Goal: Communication & Community: Ask a question

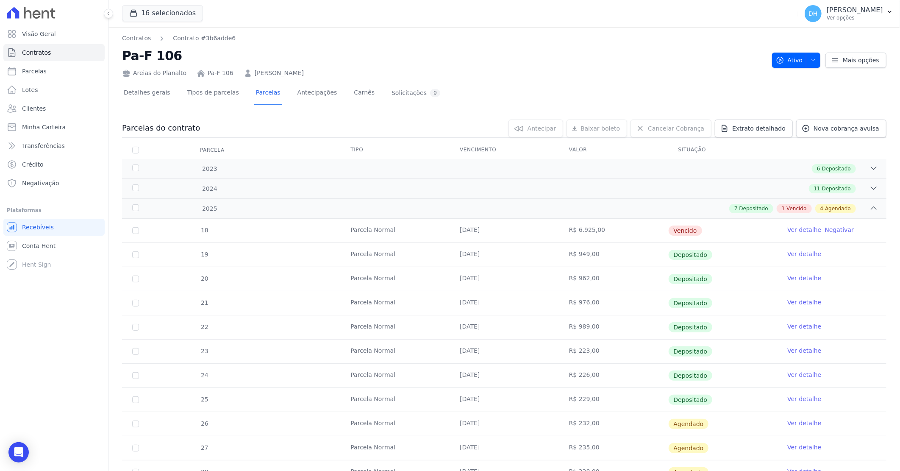
click at [807, 230] on link "Ver detalhe" at bounding box center [804, 229] width 34 height 8
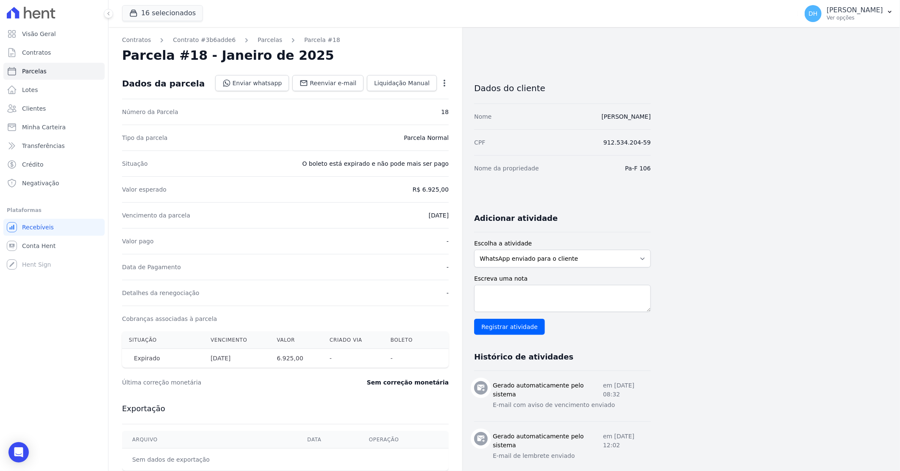
click at [445, 83] on icon "button" at bounding box center [444, 83] width 8 height 8
click at [400, 113] on link "Cancelar Cobrança" at bounding box center [408, 109] width 75 height 15
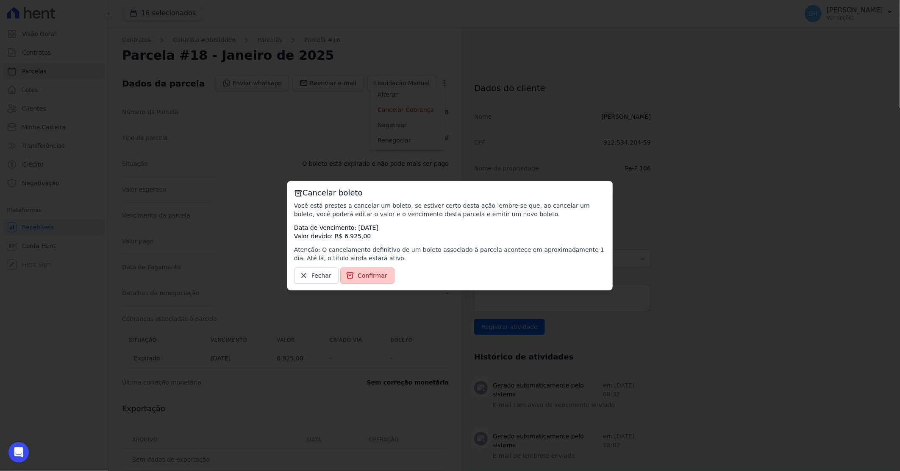
click at [377, 277] on span "Confirmar" at bounding box center [372, 275] width 30 height 8
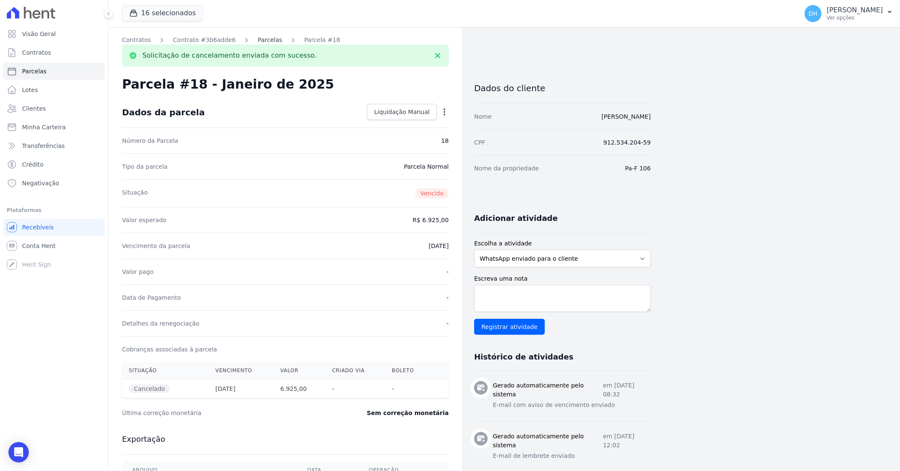
click at [259, 40] on link "Parcelas" at bounding box center [270, 40] width 25 height 9
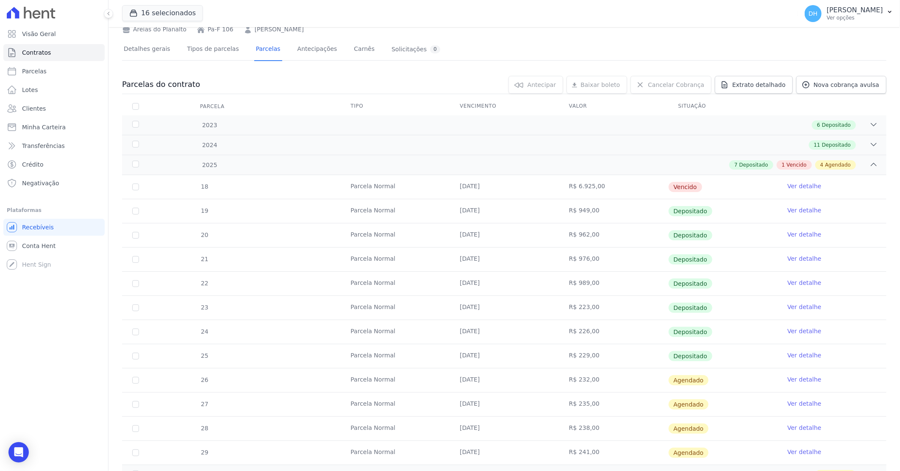
scroll to position [83, 0]
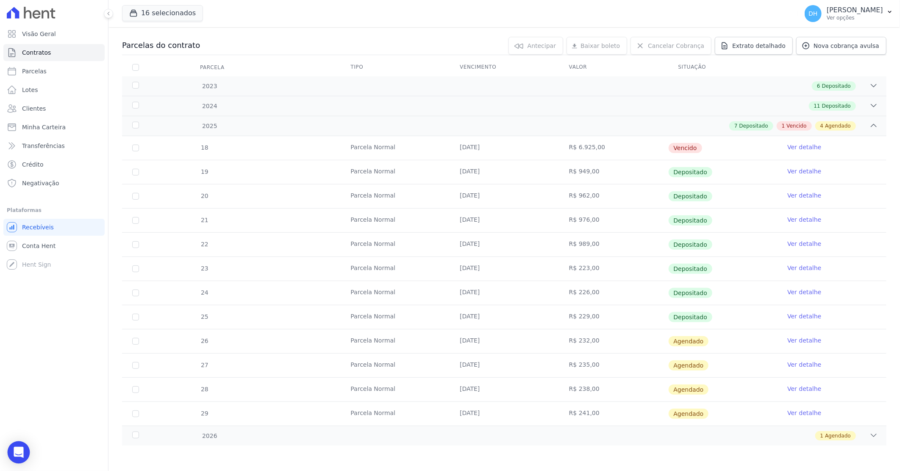
click at [20, 452] on icon "Open Intercom Messenger" at bounding box center [19, 451] width 10 height 11
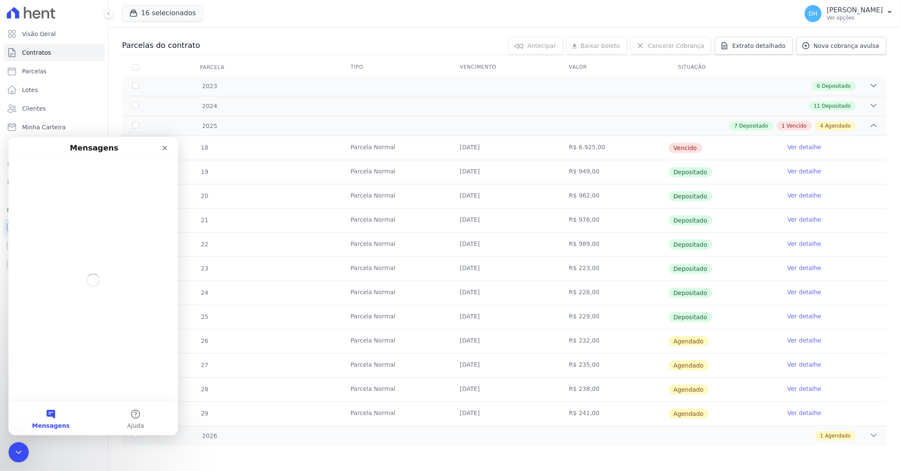
scroll to position [0, 0]
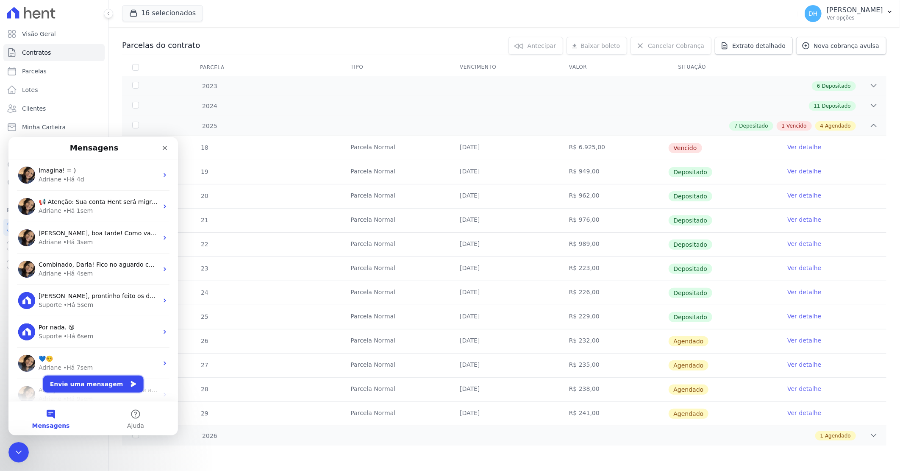
click at [78, 381] on button "Envie uma mensagem" at bounding box center [93, 383] width 100 height 17
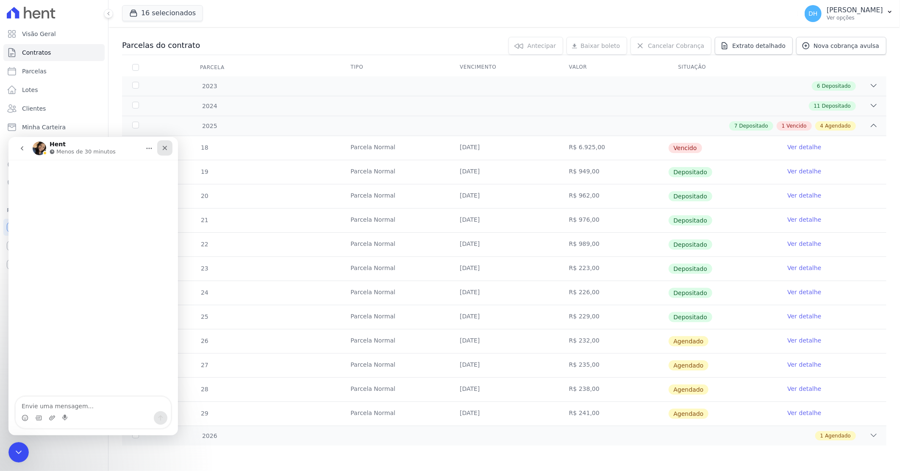
click at [163, 149] on icon "Fechar" at bounding box center [165, 147] width 5 height 5
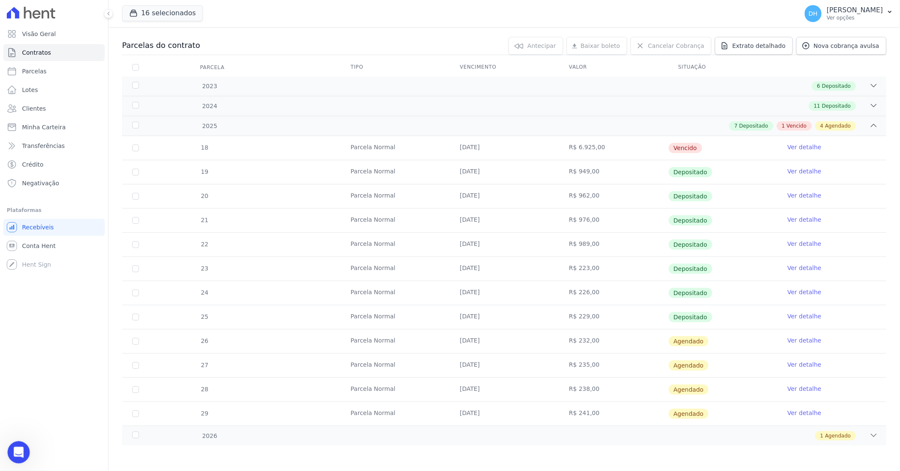
click at [18, 441] on div "Abertura do Messenger da Intercom" at bounding box center [17, 451] width 28 height 28
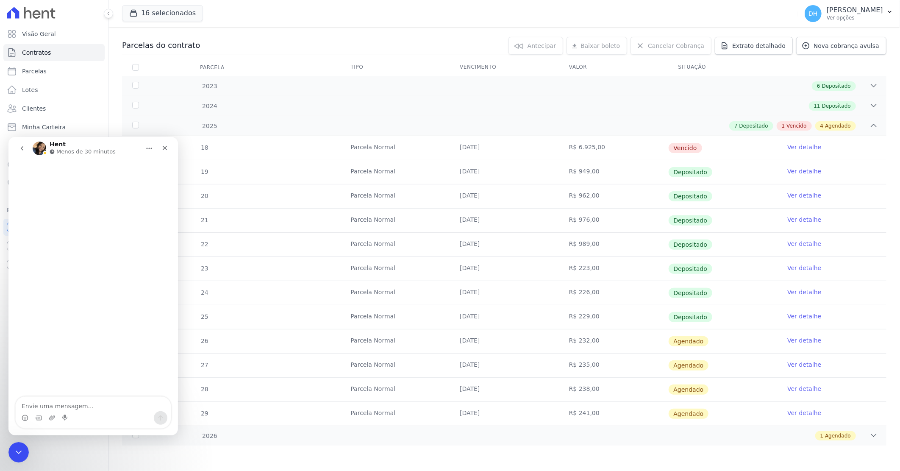
click at [19, 159] on div "Messenger da Intercom" at bounding box center [92, 164] width 169 height 10
click at [26, 149] on button "go back" at bounding box center [22, 148] width 16 height 16
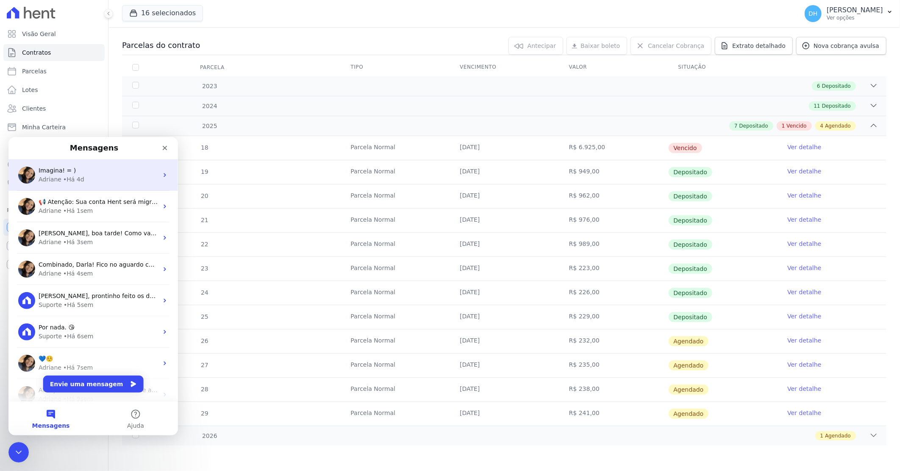
click at [75, 175] on div "• Há 4d" at bounding box center [73, 179] width 21 height 9
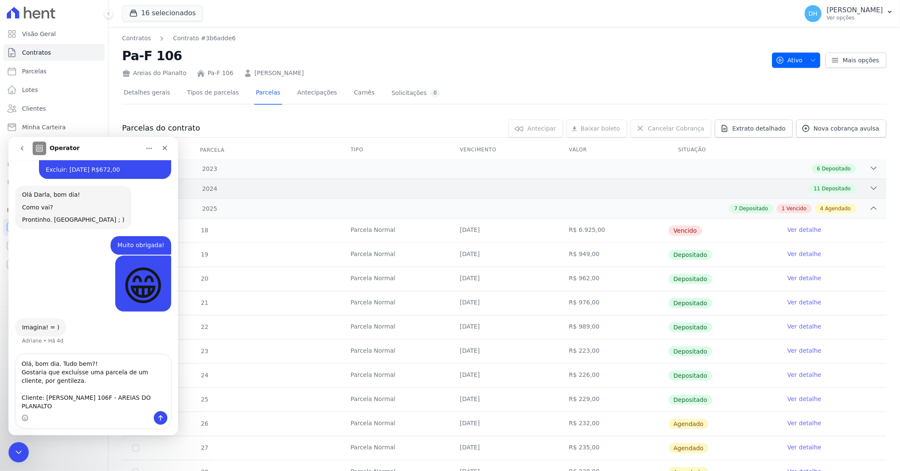
scroll to position [632, 0]
click at [22, 406] on textarea "Olá, bom dia. Tudo bem?! Gostaria que excluísse uma parcela de um cliente, por …" at bounding box center [93, 382] width 155 height 57
paste textarea "[URL][DOMAIN_NAME]"
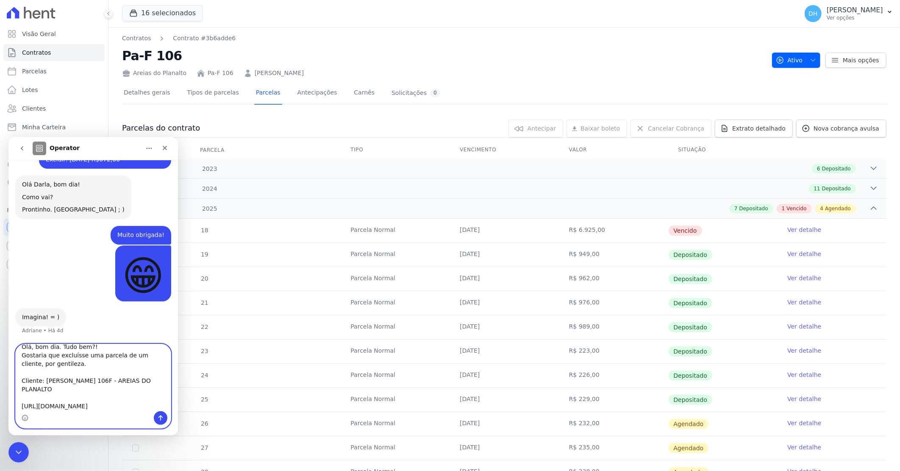
scroll to position [31, 0]
type textarea "Olá, bom dia. Tudo bem?! Gostaria que excluísse uma parcela de um cliente, por …"
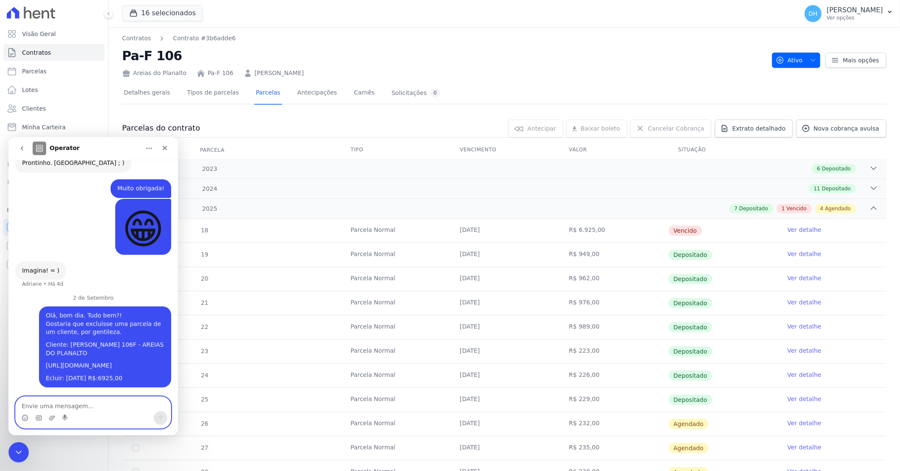
scroll to position [695, 0]
type textarea "parcela já foi cancelada a cobrança"
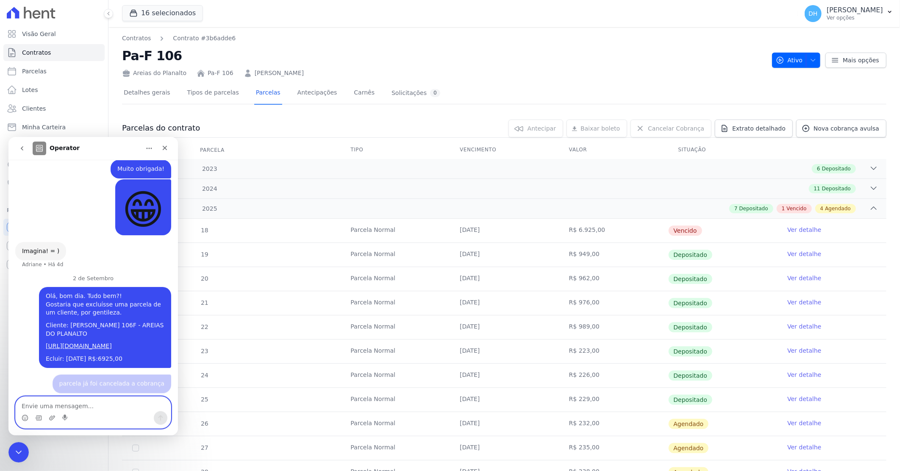
scroll to position [714, 0]
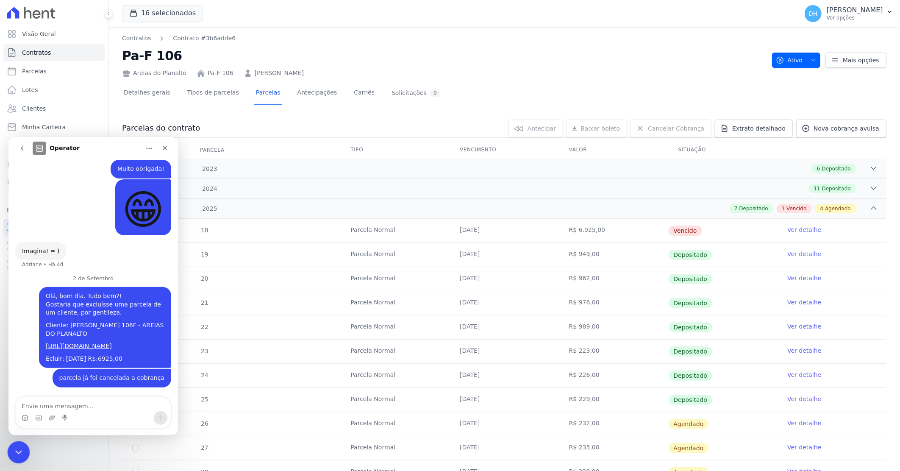
click at [23, 449] on div "Encerramento do Messenger da Intercom" at bounding box center [17, 451] width 20 height 20
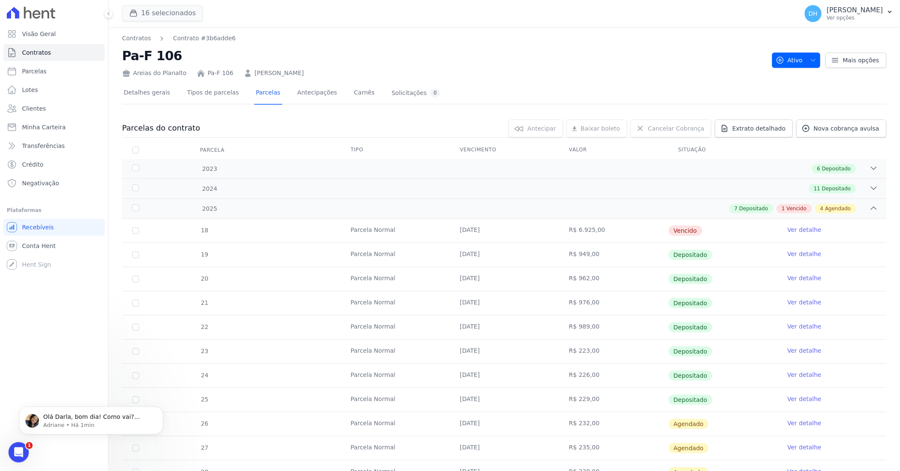
scroll to position [751, 0]
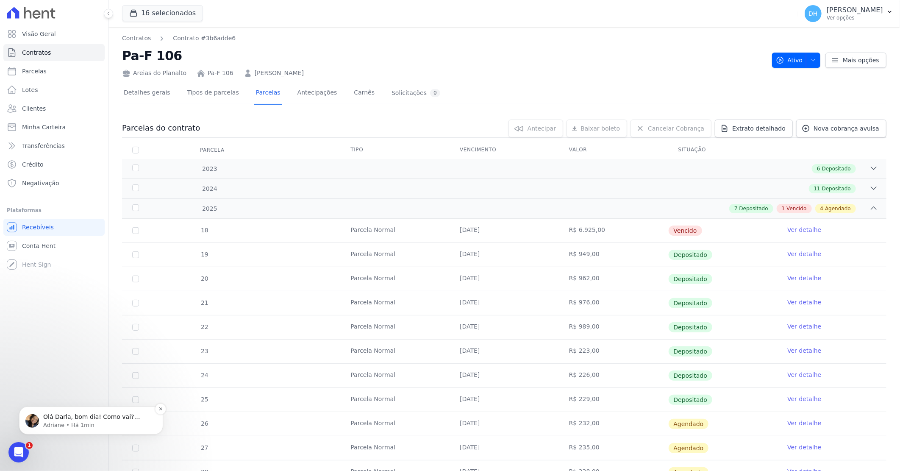
click at [93, 413] on p "Olá Darla, bom dia! Como vai? Prontinho. [GEOGRAPHIC_DATA] ;)" at bounding box center [97, 416] width 109 height 8
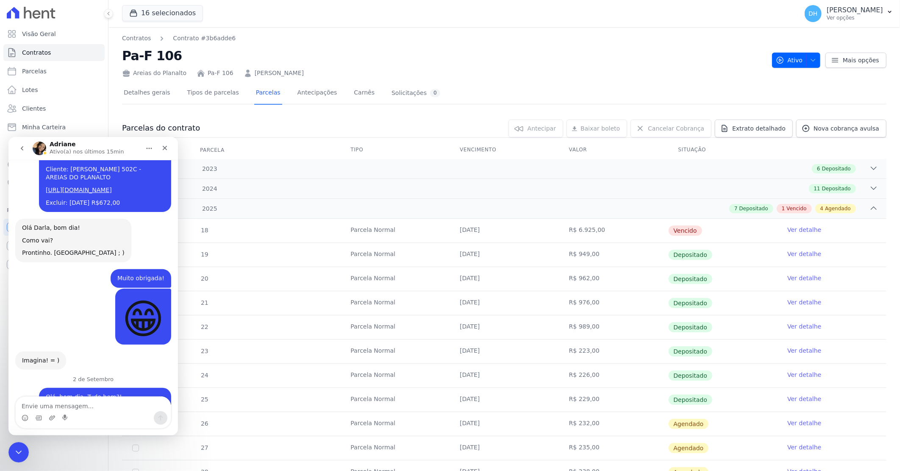
scroll to position [765, 0]
